Goal: Task Accomplishment & Management: Manage account settings

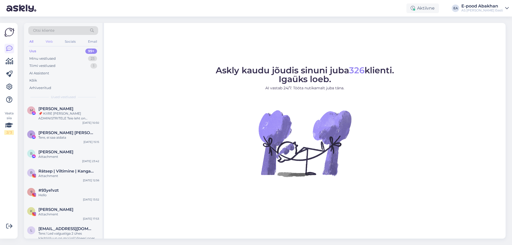
click at [48, 43] on div "Web" at bounding box center [49, 41] width 9 height 7
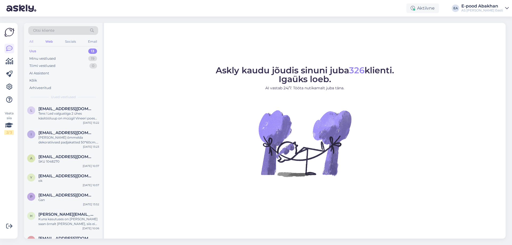
click at [32, 43] on div "All" at bounding box center [31, 41] width 6 height 7
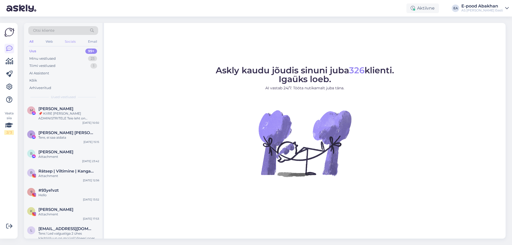
click at [67, 42] on div "Socials" at bounding box center [70, 41] width 13 height 7
click at [49, 42] on div "Web" at bounding box center [48, 41] width 9 height 7
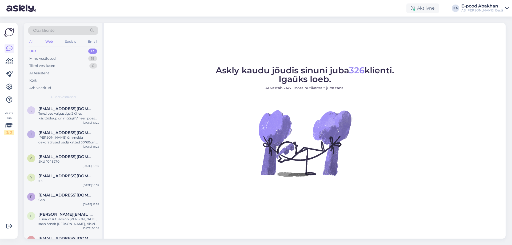
click at [33, 41] on div "All" at bounding box center [31, 41] width 6 height 7
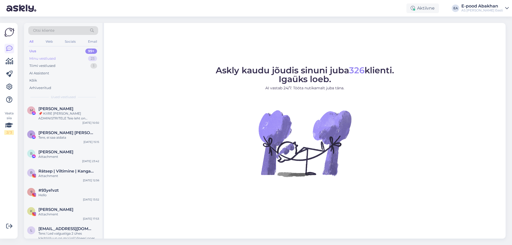
click at [54, 59] on div "Minu vestlused" at bounding box center [42, 58] width 26 height 5
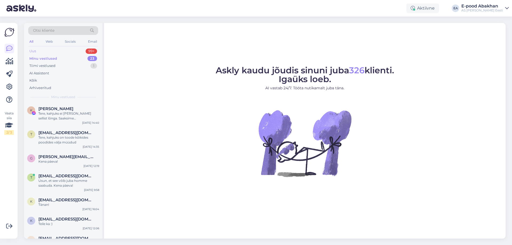
click at [58, 51] on div "Uus 99+" at bounding box center [63, 50] width 70 height 7
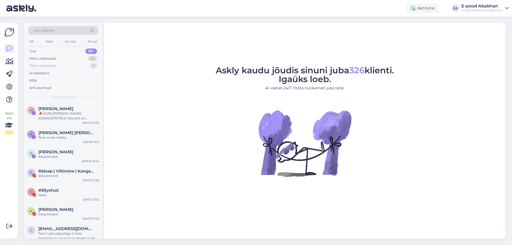
click at [58, 67] on div "Tiimi vestlused 1" at bounding box center [63, 65] width 70 height 7
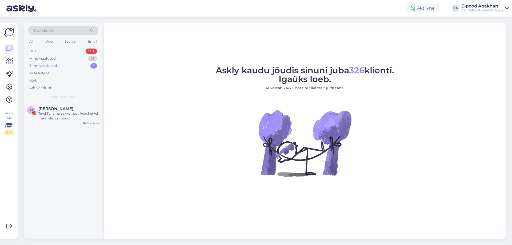
click at [61, 50] on div "Uus 99+" at bounding box center [63, 50] width 70 height 7
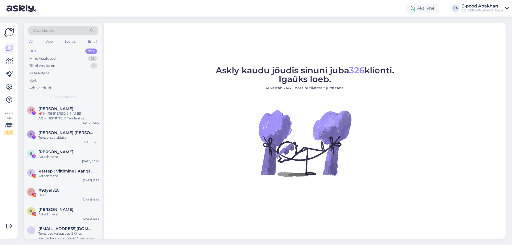
click at [56, 42] on div "All Web Socials Email" at bounding box center [63, 42] width 70 height 8
click at [52, 41] on div "Web" at bounding box center [49, 41] width 9 height 7
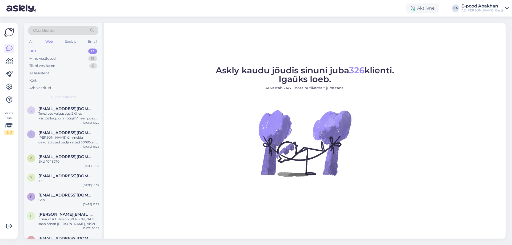
click at [63, 41] on div "All Web Socials Email" at bounding box center [63, 42] width 70 height 8
drag, startPoint x: 92, startPoint y: 40, endPoint x: 84, endPoint y: 40, distance: 8.0
click at [92, 40] on div "Email" at bounding box center [92, 41] width 11 height 7
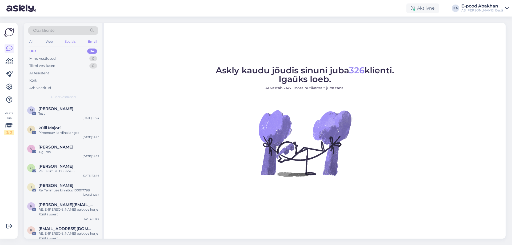
click at [70, 41] on div "Socials" at bounding box center [70, 41] width 13 height 7
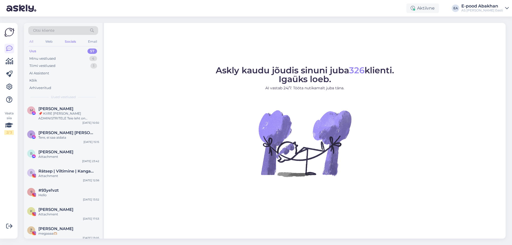
click at [33, 43] on div "All" at bounding box center [31, 41] width 6 height 7
